Goal: Transaction & Acquisition: Purchase product/service

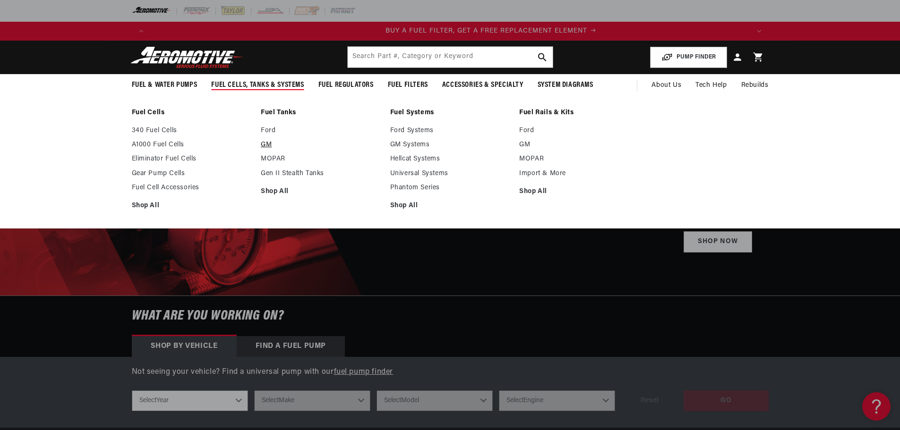
click at [268, 146] on link "GM" at bounding box center [321, 145] width 120 height 8
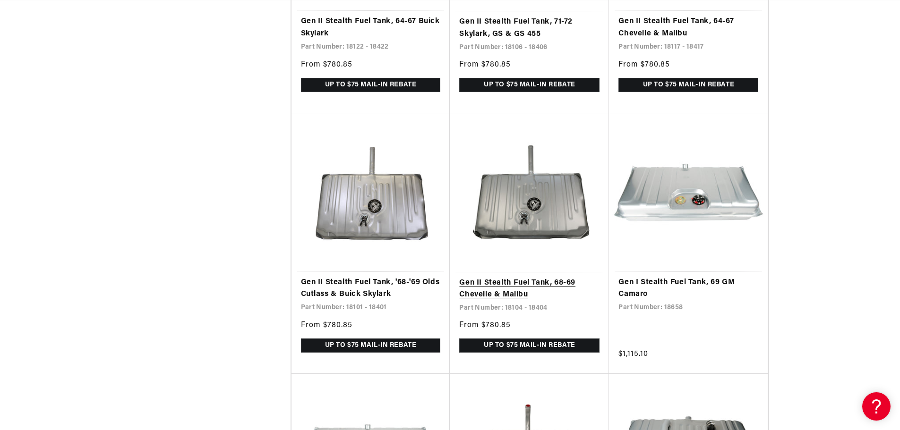
click at [544, 277] on link "Gen II Stealth Fuel Tank, 68-69 Chevelle & Malibu" at bounding box center [529, 289] width 140 height 24
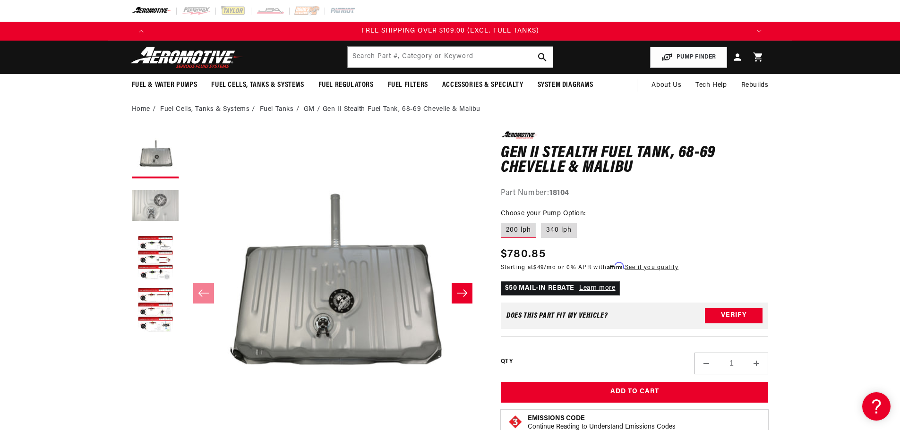
click at [166, 204] on button "Load image 2 in gallery view" at bounding box center [155, 206] width 47 height 47
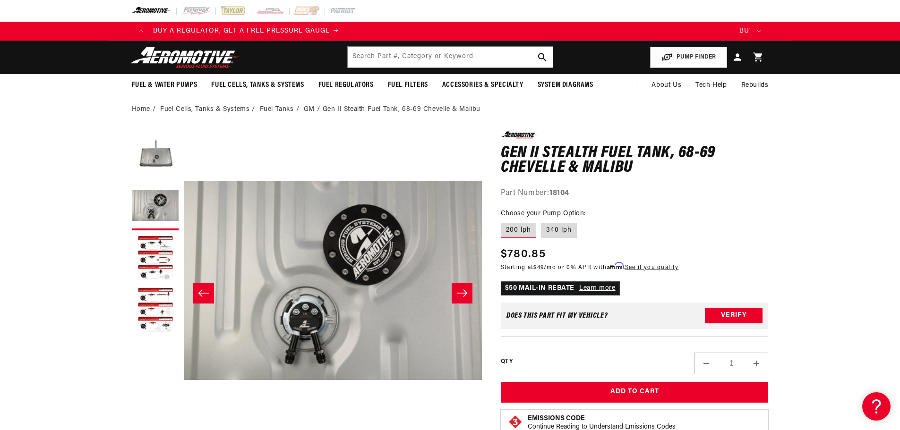
scroll to position [0, 35]
click at [463, 293] on icon "Slide right" at bounding box center [461, 293] width 11 height 9
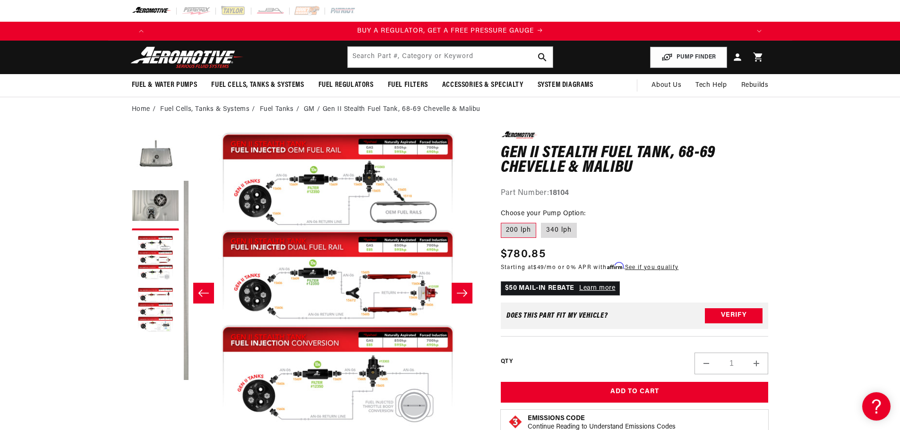
scroll to position [0, 596]
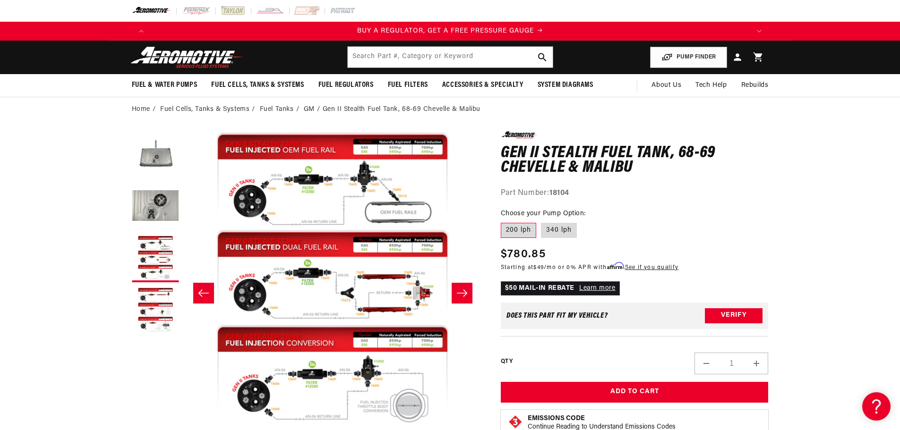
click at [464, 289] on icon "Slide right" at bounding box center [461, 293] width 11 height 9
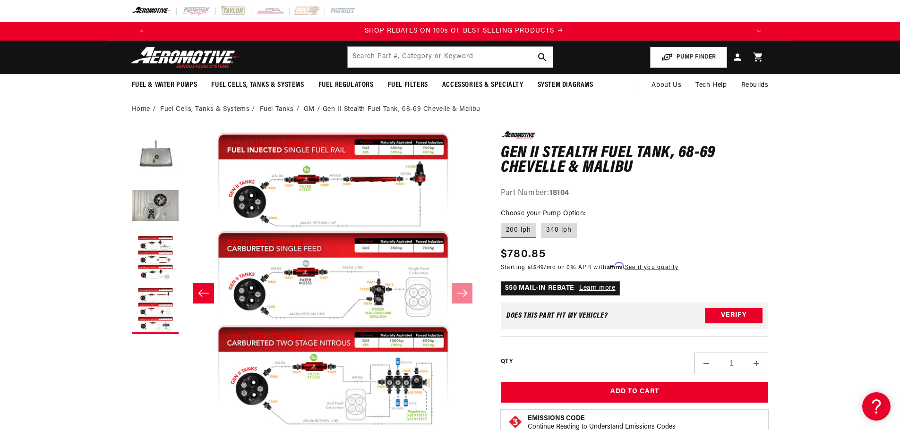
scroll to position [0, 1198]
click at [567, 229] on label "340 lph" at bounding box center [559, 230] width 36 height 15
click at [541, 221] on input "340 lph" at bounding box center [541, 221] width 0 height 0
radio input "true"
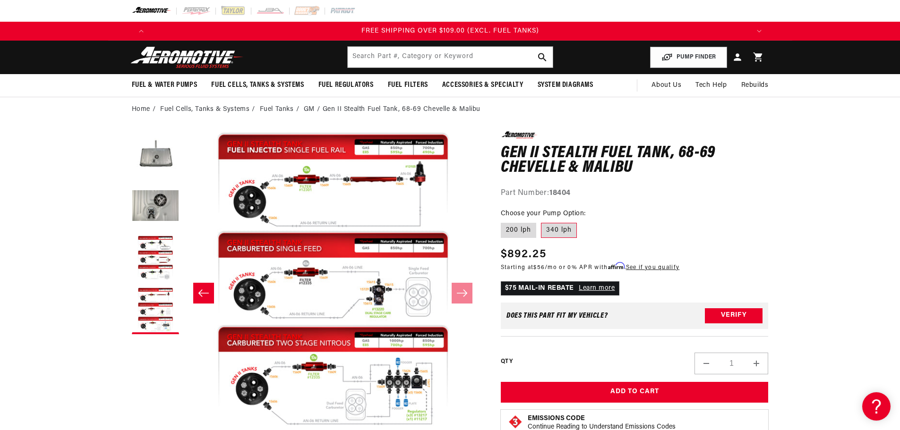
click at [205, 296] on icon "Slide left" at bounding box center [203, 293] width 11 height 9
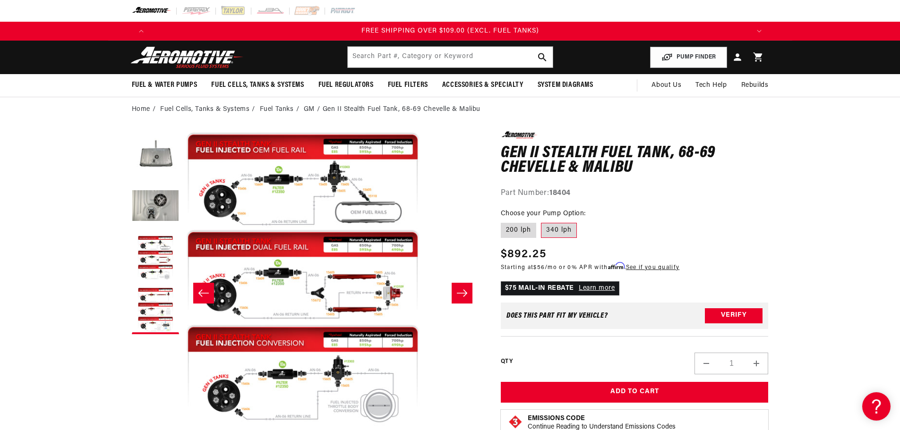
scroll to position [0, 596]
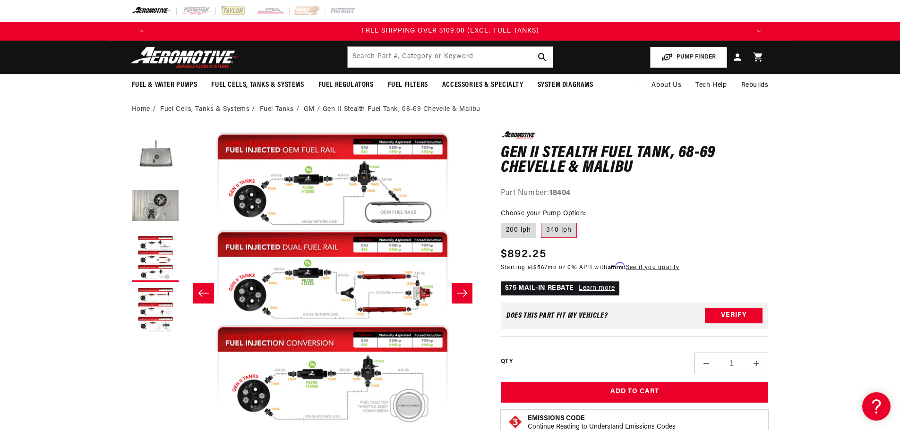
click at [209, 295] on button "Slide left" at bounding box center [203, 293] width 21 height 21
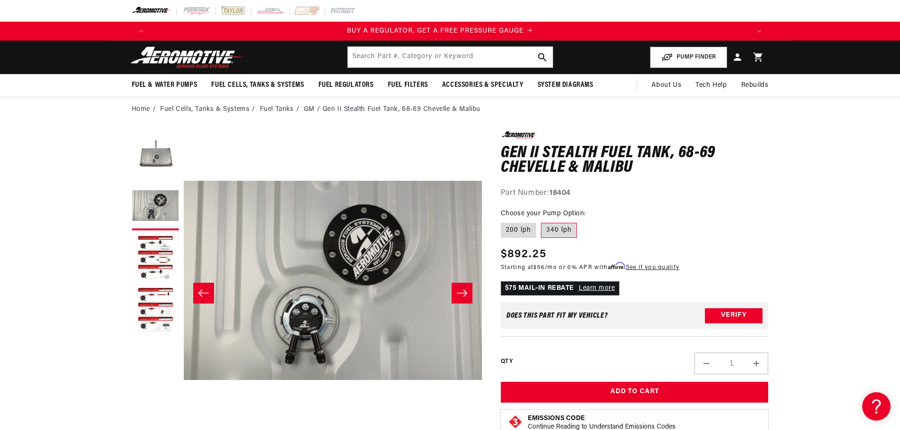
scroll to position [0, 0]
click at [209, 291] on button "Slide left" at bounding box center [203, 293] width 21 height 21
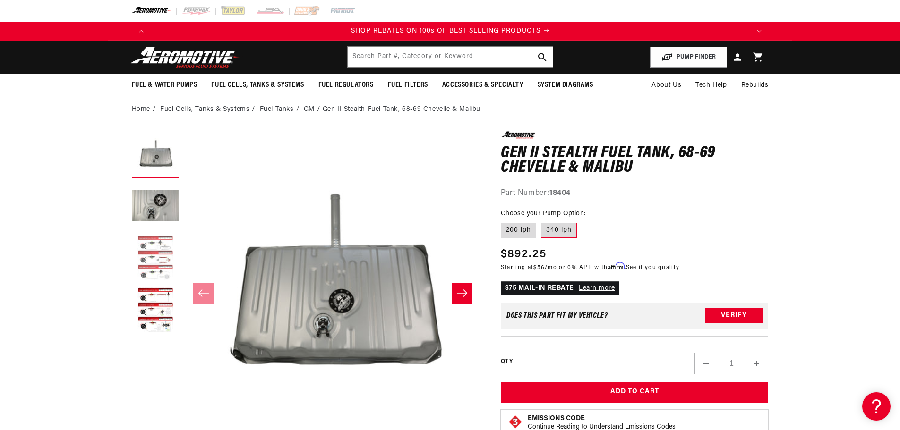
scroll to position [0, 1198]
click at [169, 238] on button "Load image 3 in gallery view" at bounding box center [155, 258] width 47 height 47
